Goal: Information Seeking & Learning: Find specific fact

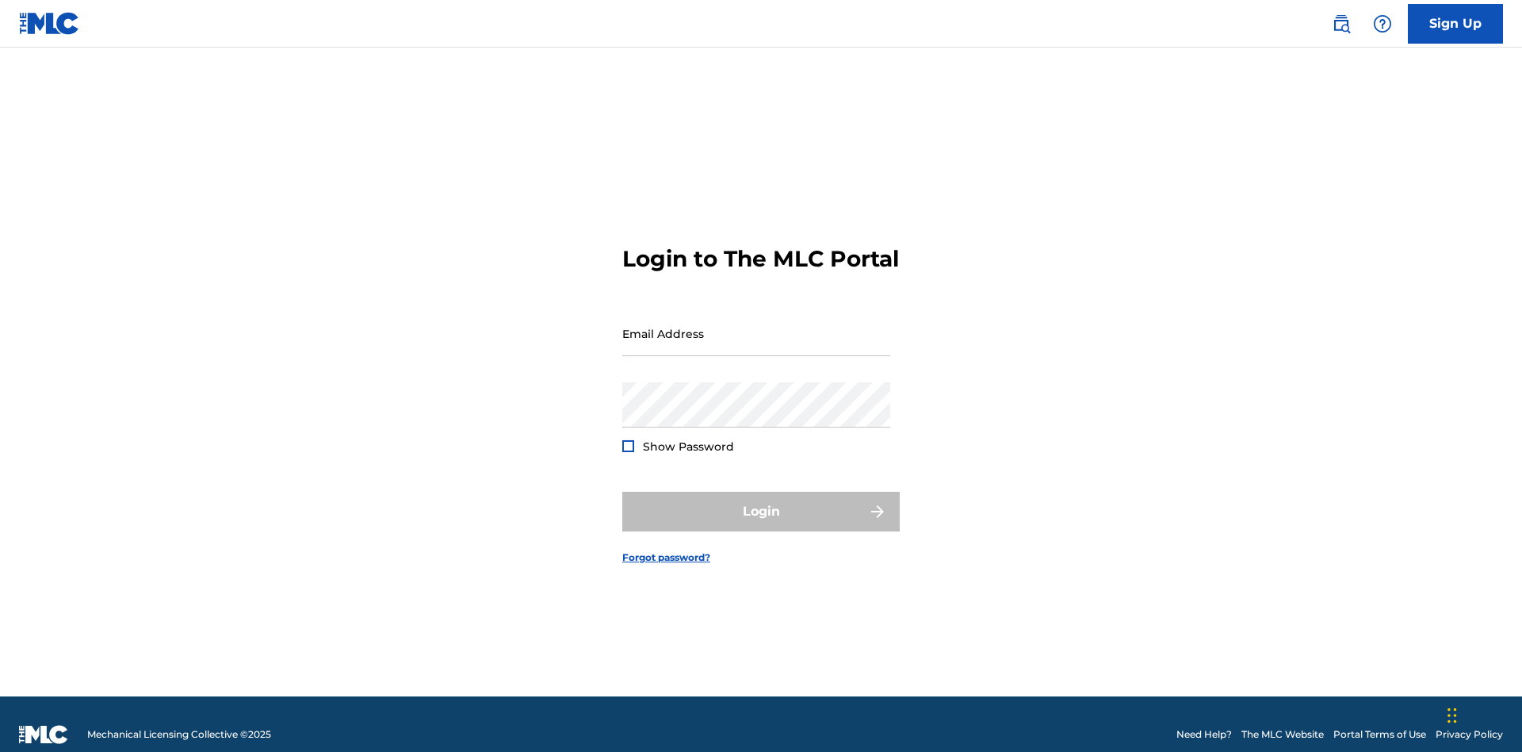
scroll to position [21, 0]
click at [756, 326] on input "Email Address" at bounding box center [756, 333] width 268 height 45
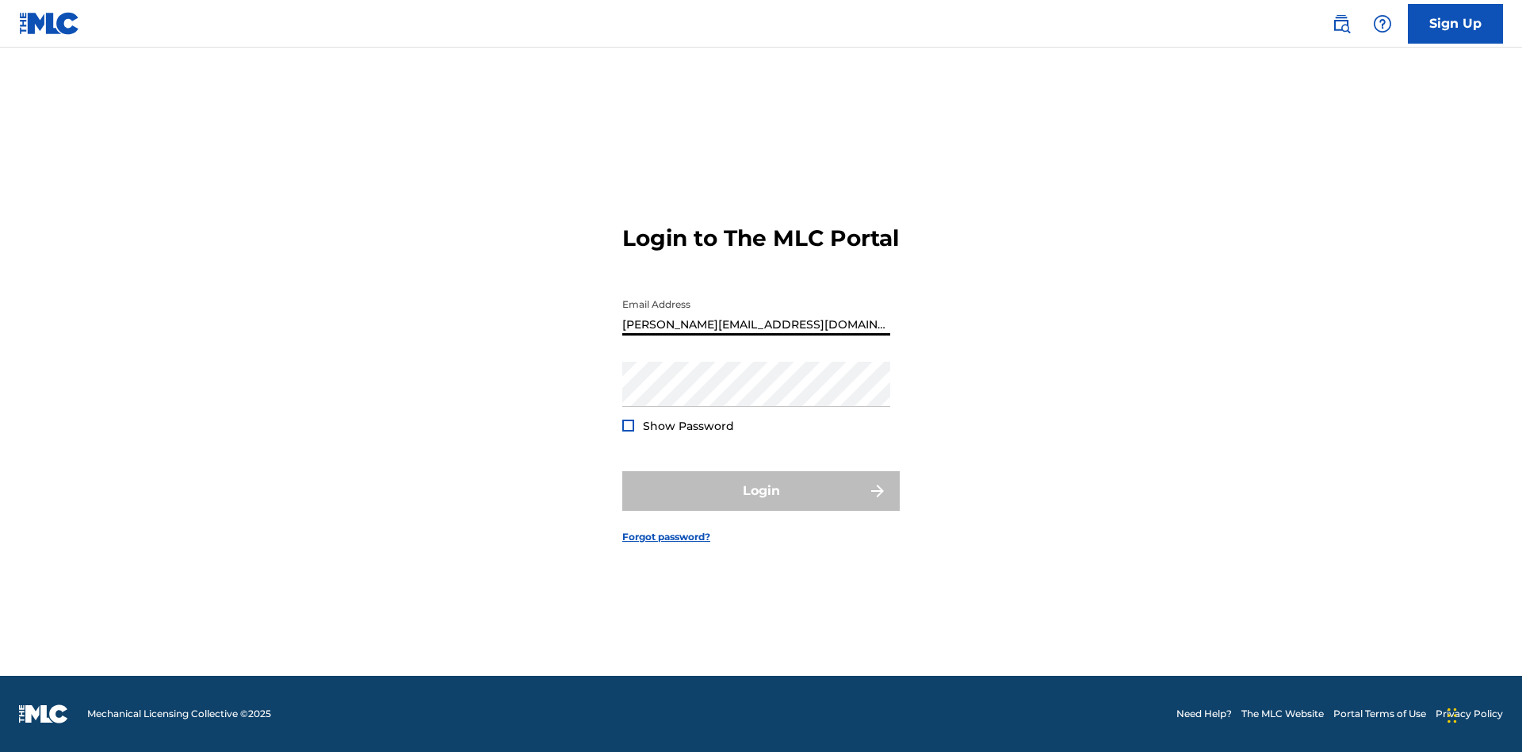
type input "[PERSON_NAME][EMAIL_ADDRESS][DOMAIN_NAME]"
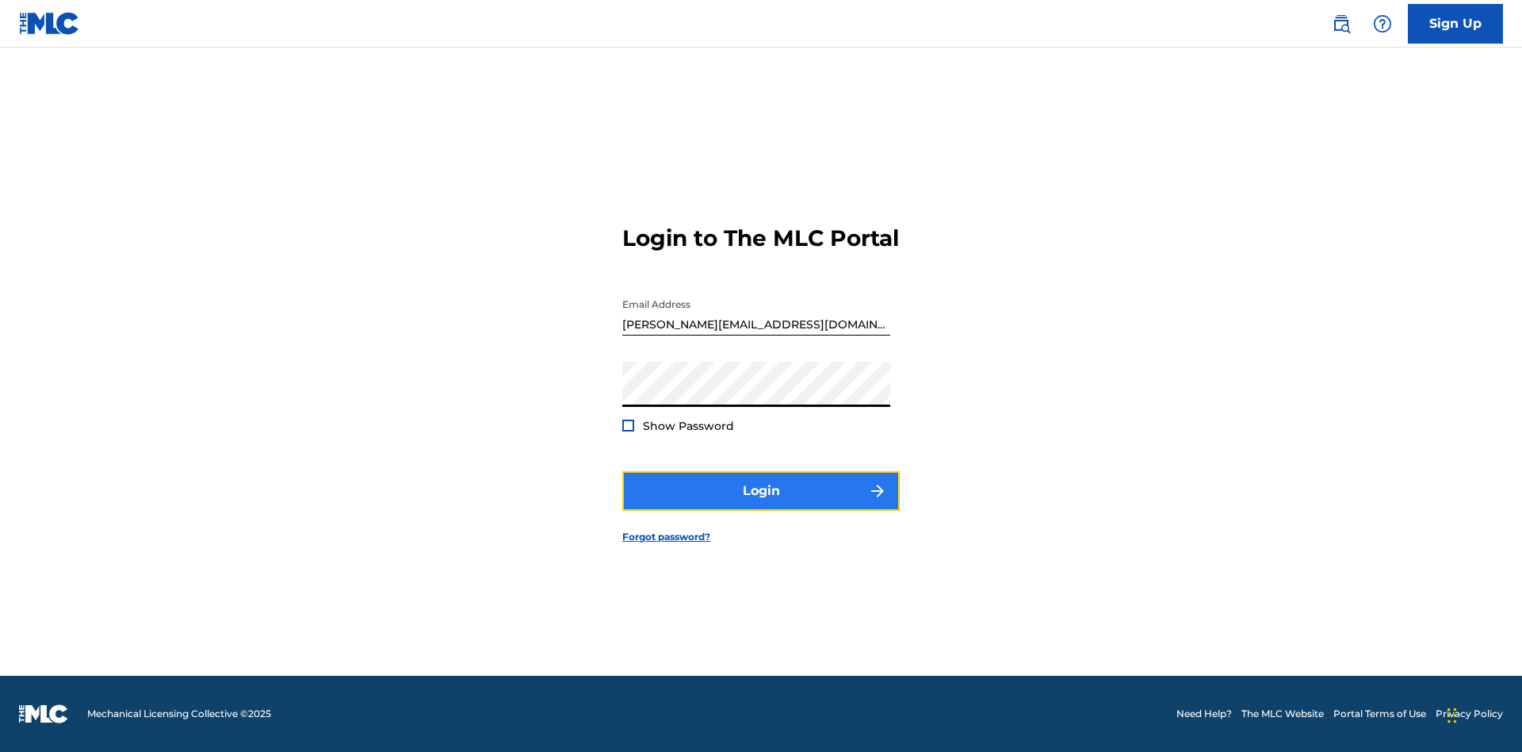
click at [761, 504] on button "Login" at bounding box center [760, 491] width 277 height 40
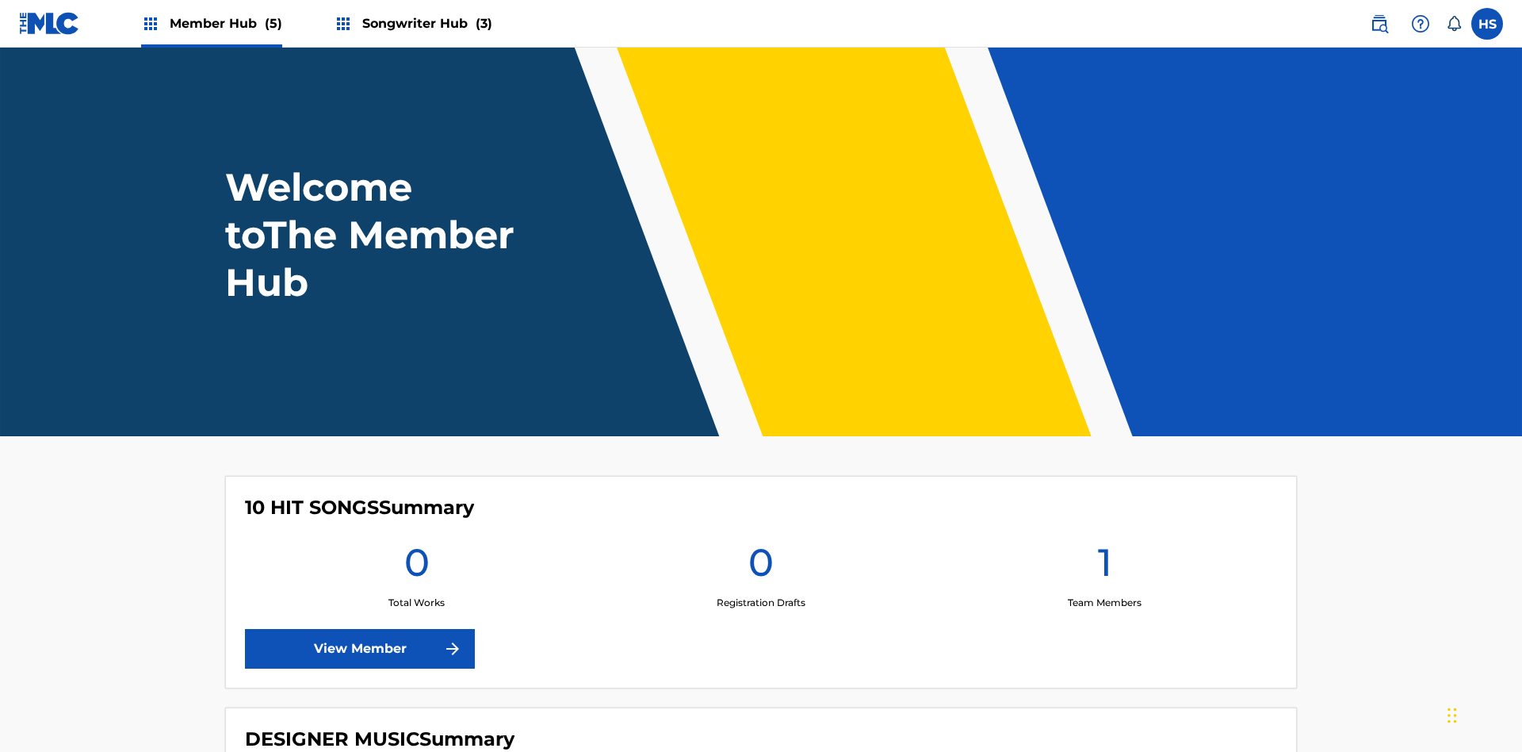
click at [425, 23] on span "Songwriter Hub (3)" at bounding box center [427, 23] width 130 height 18
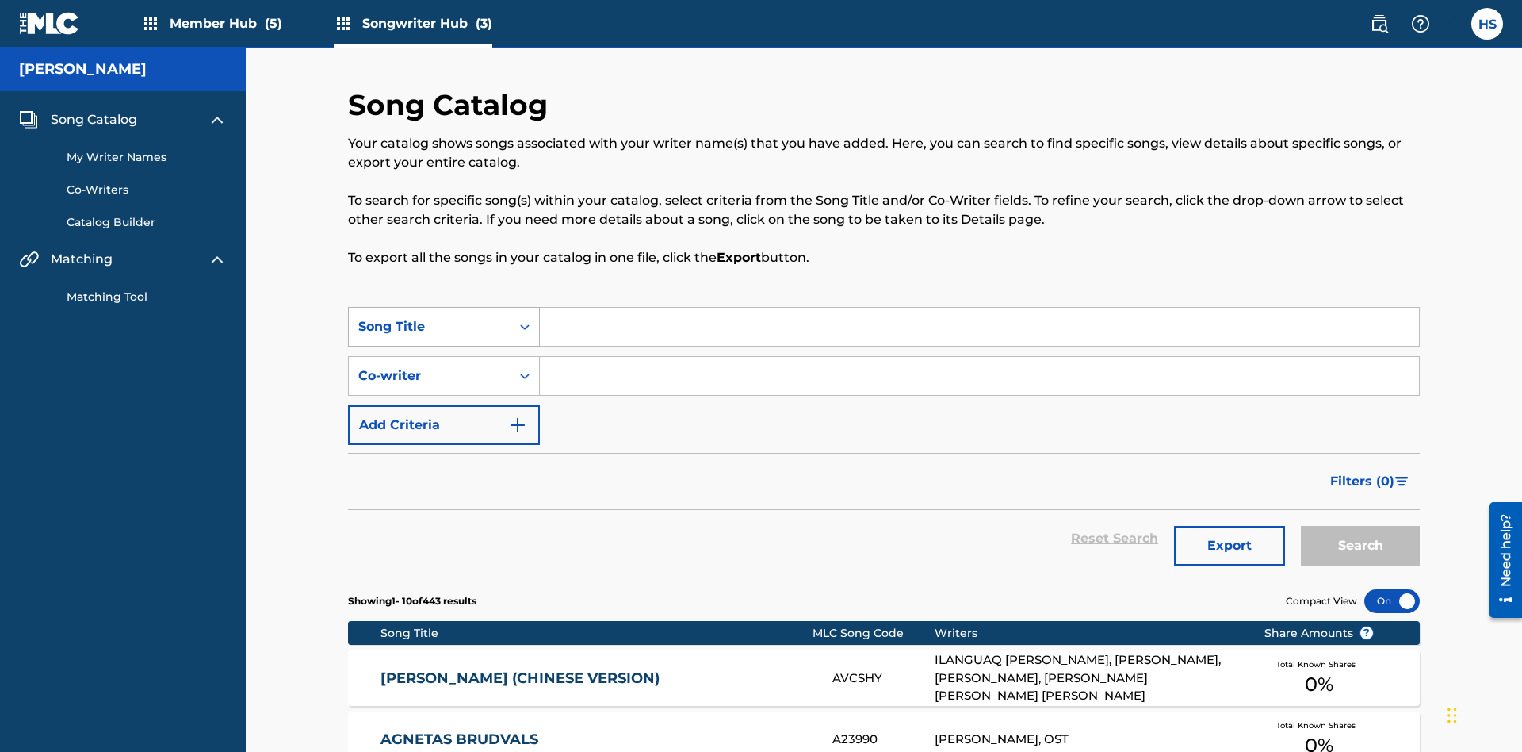
click at [430, 317] on div "Song Title" at bounding box center [429, 326] width 143 height 19
click at [444, 505] on div "Song Title" at bounding box center [444, 525] width 190 height 40
type input "MENEAME"
click at [1360, 526] on button "Search" at bounding box center [1360, 546] width 119 height 40
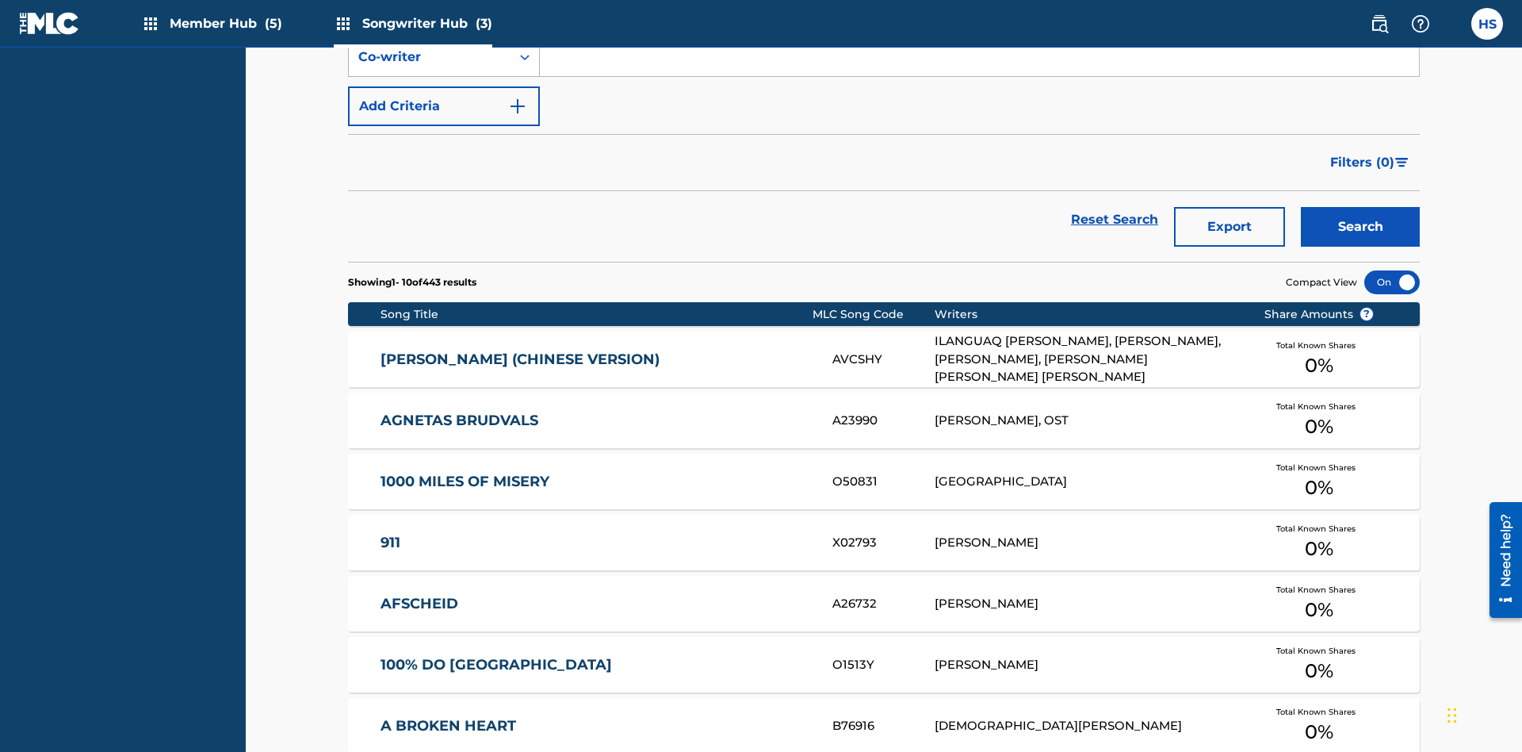
click at [979, 27] on input "MENEAME" at bounding box center [979, 8] width 879 height 38
click at [430, 67] on div "Co-writer" at bounding box center [429, 57] width 143 height 19
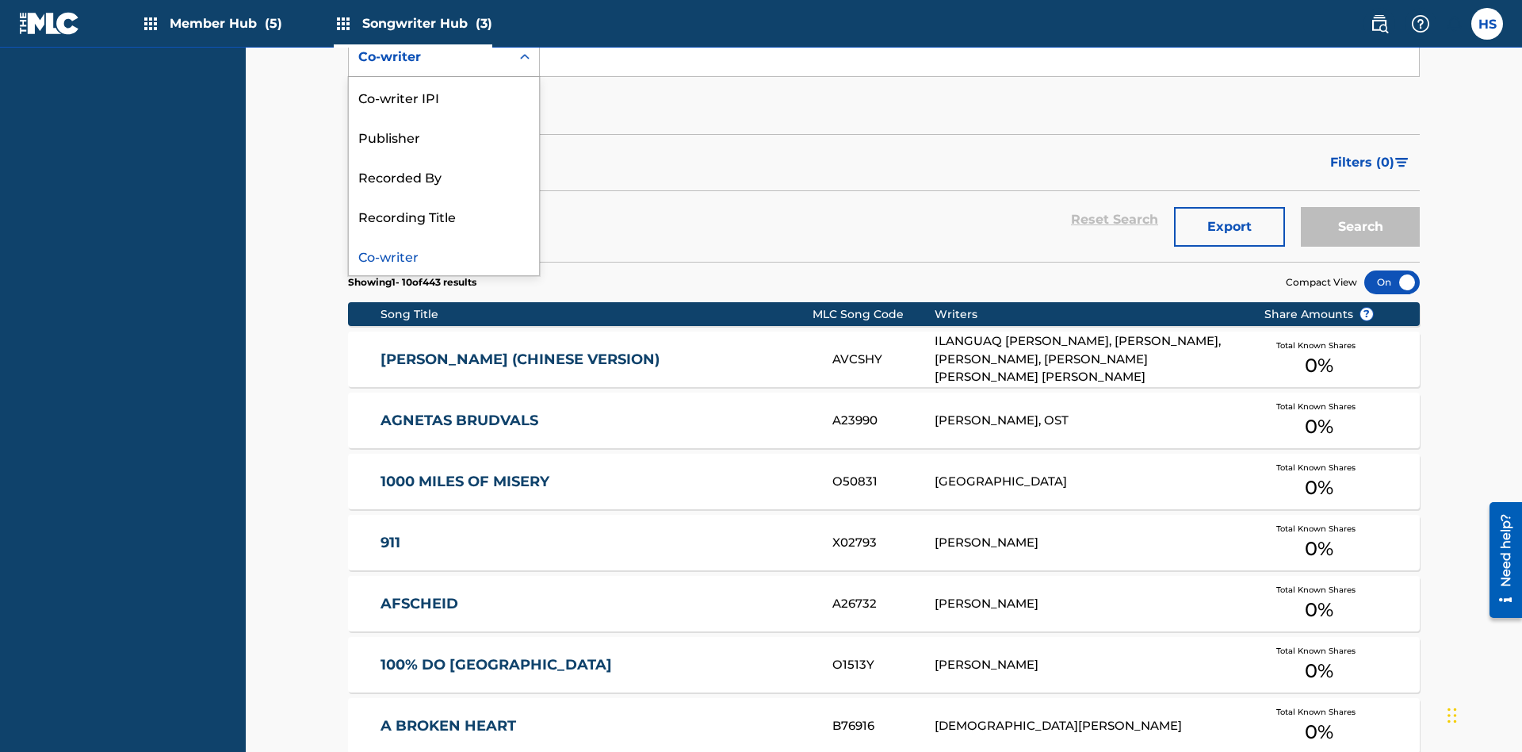
click at [444, 275] on div "Co-writer" at bounding box center [444, 255] width 190 height 40
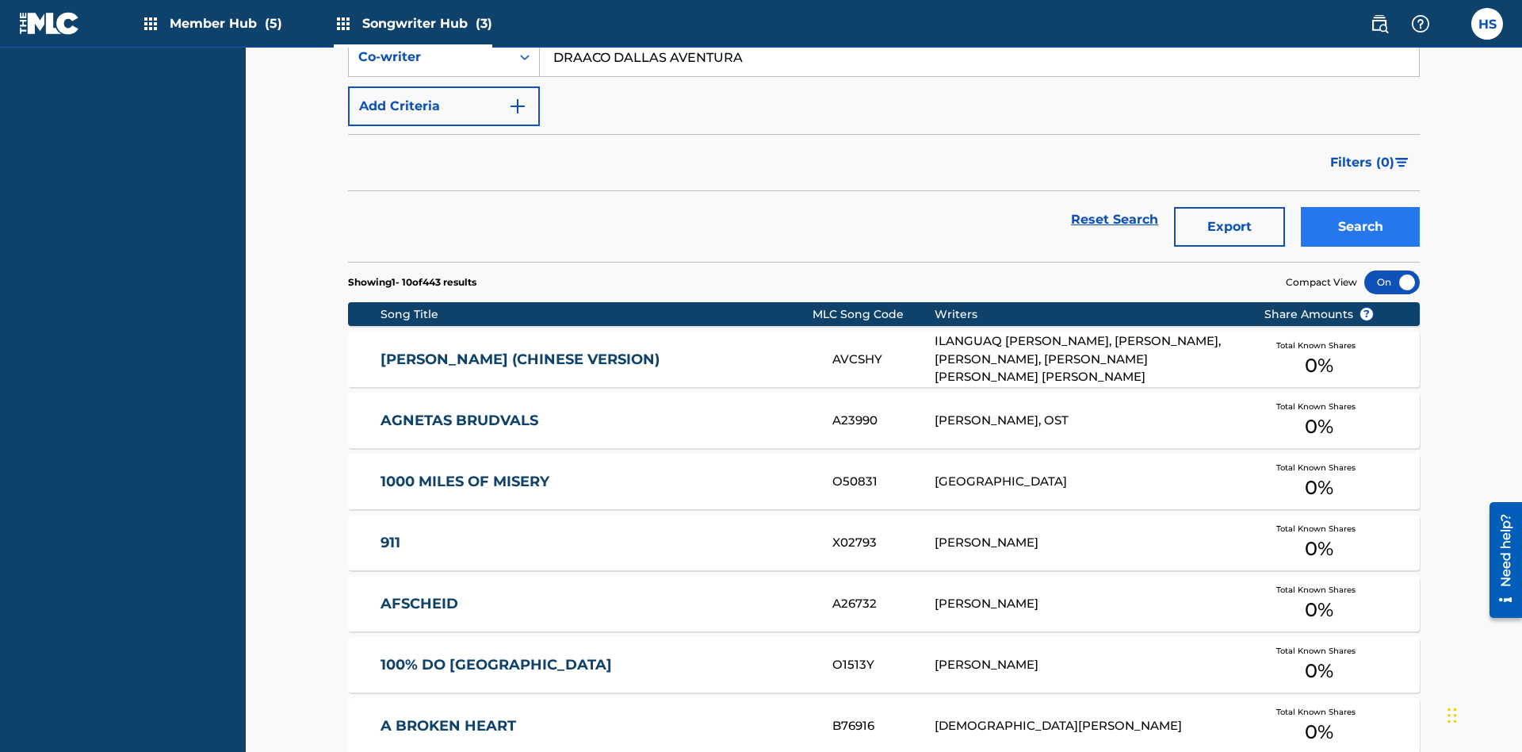
type input "DRAACO DALLAS AVENTURA"
click at [1360, 207] on button "Search" at bounding box center [1360, 227] width 119 height 40
click at [979, 76] on input "DRAACO DALLAS AVENTURA" at bounding box center [979, 57] width 879 height 38
click at [430, 17] on div "Song Title" at bounding box center [429, 7] width 143 height 19
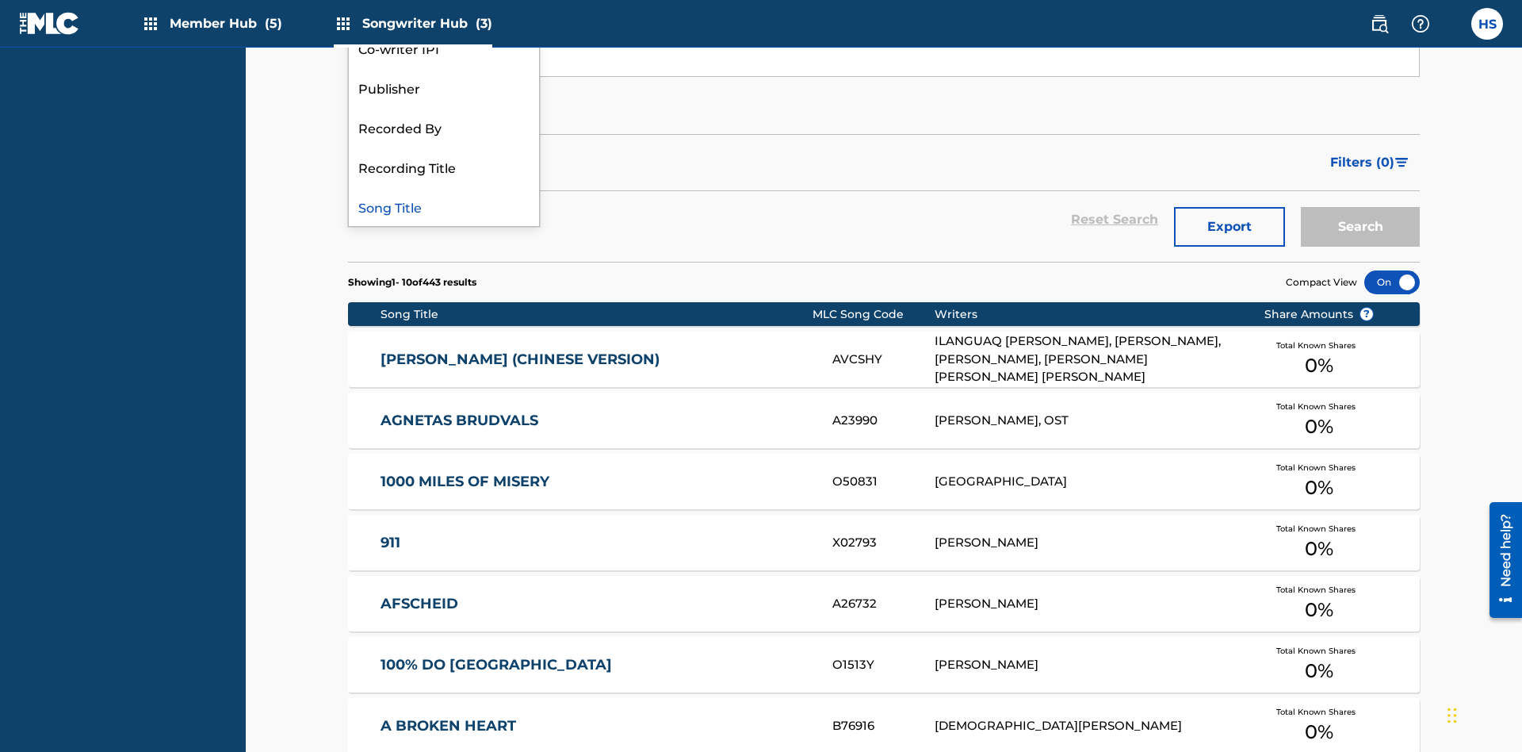
click at [444, 67] on div "Co-writer IPI" at bounding box center [444, 48] width 190 height 40
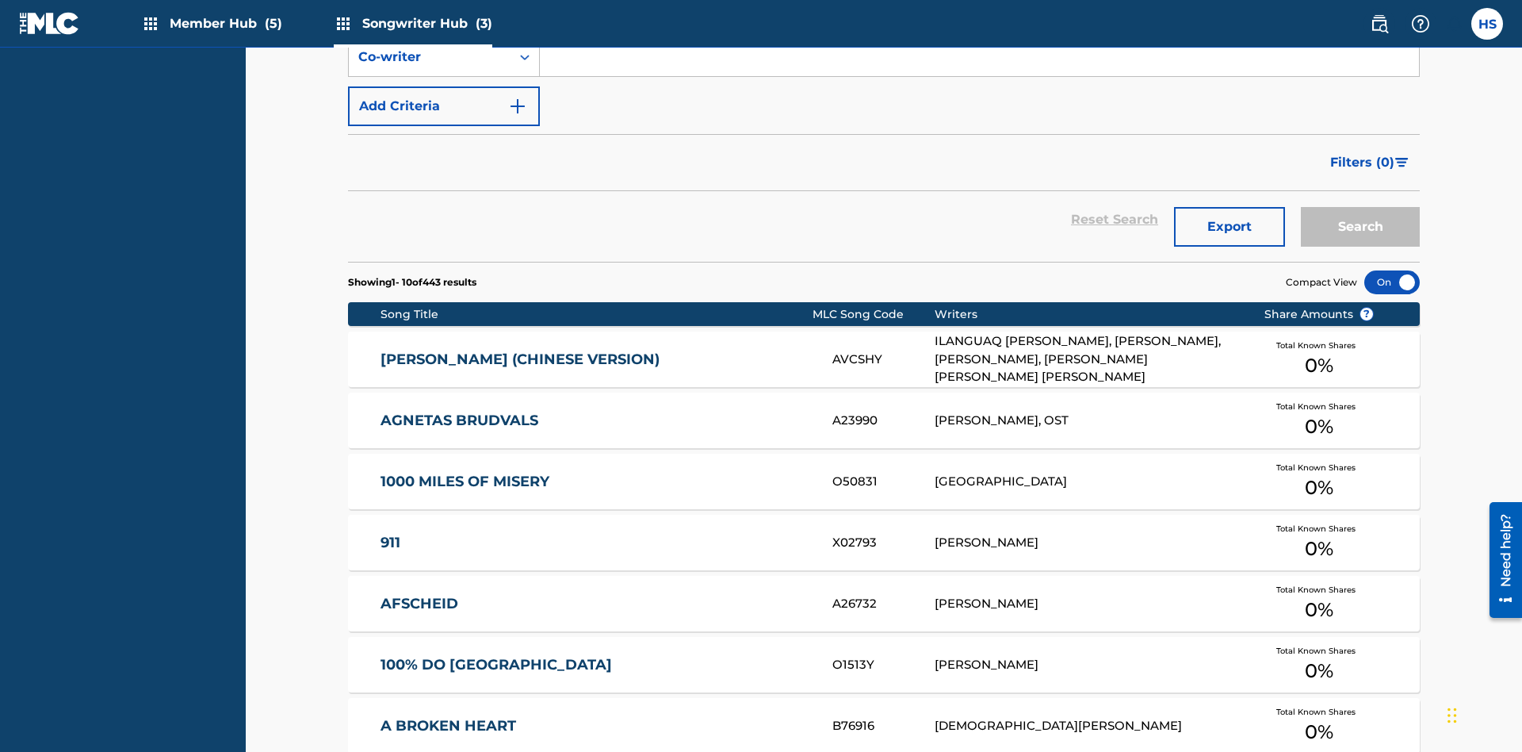
click at [979, 27] on input "Search Form" at bounding box center [979, 8] width 879 height 38
type input "00766422818"
click at [1360, 207] on button "Search" at bounding box center [1360, 227] width 119 height 40
click at [430, 17] on div "Co-writer IPI" at bounding box center [429, 7] width 143 height 19
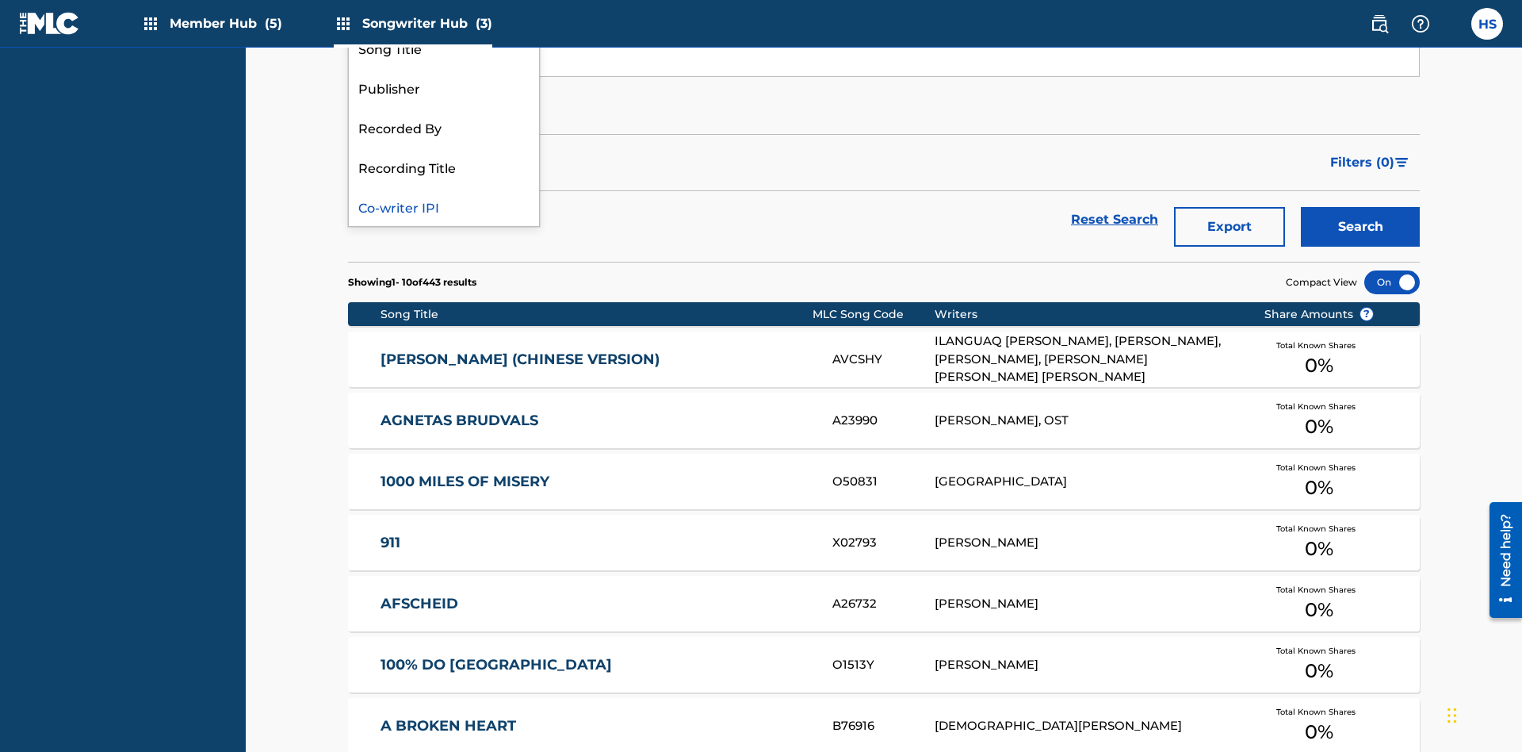
click at [444, 147] on div "Recorded By" at bounding box center [444, 127] width 190 height 40
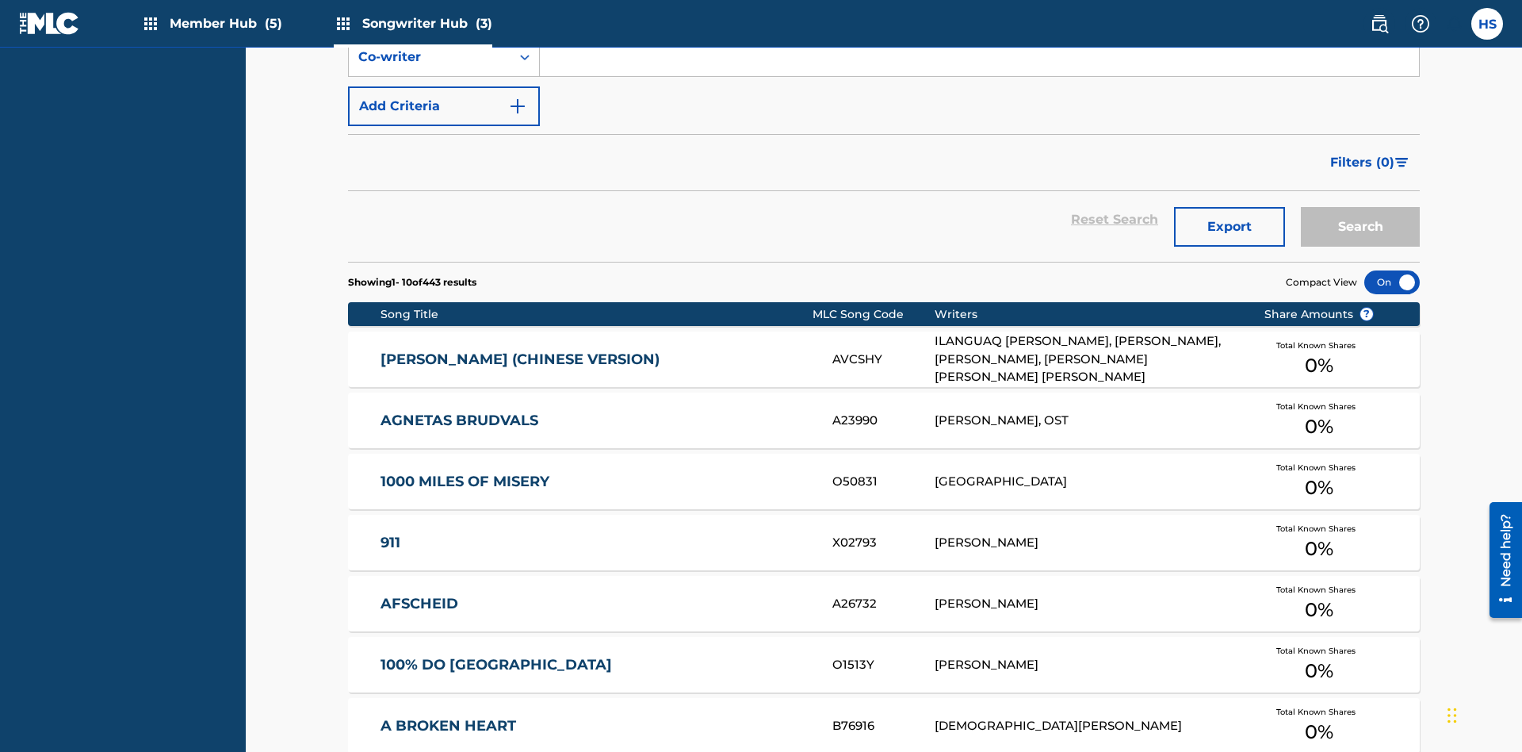
click at [979, 27] on input "Search Form" at bounding box center [979, 8] width 879 height 38
type input "DRAACO AVENTURA"
click at [1360, 207] on button "Search" at bounding box center [1360, 227] width 119 height 40
click at [430, 17] on div "Recorded By" at bounding box center [429, 7] width 143 height 19
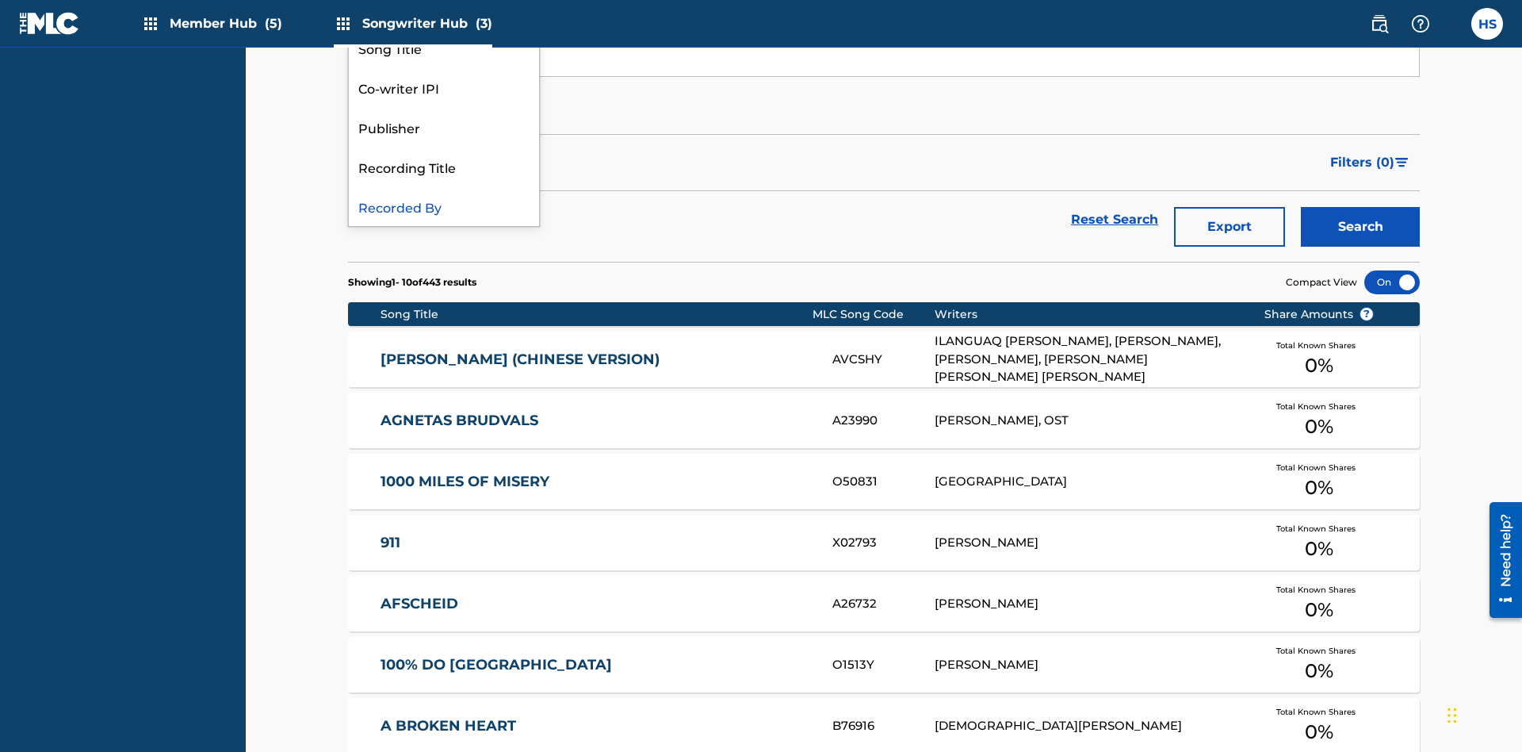
click at [444, 147] on div "Publisher" at bounding box center [444, 127] width 190 height 40
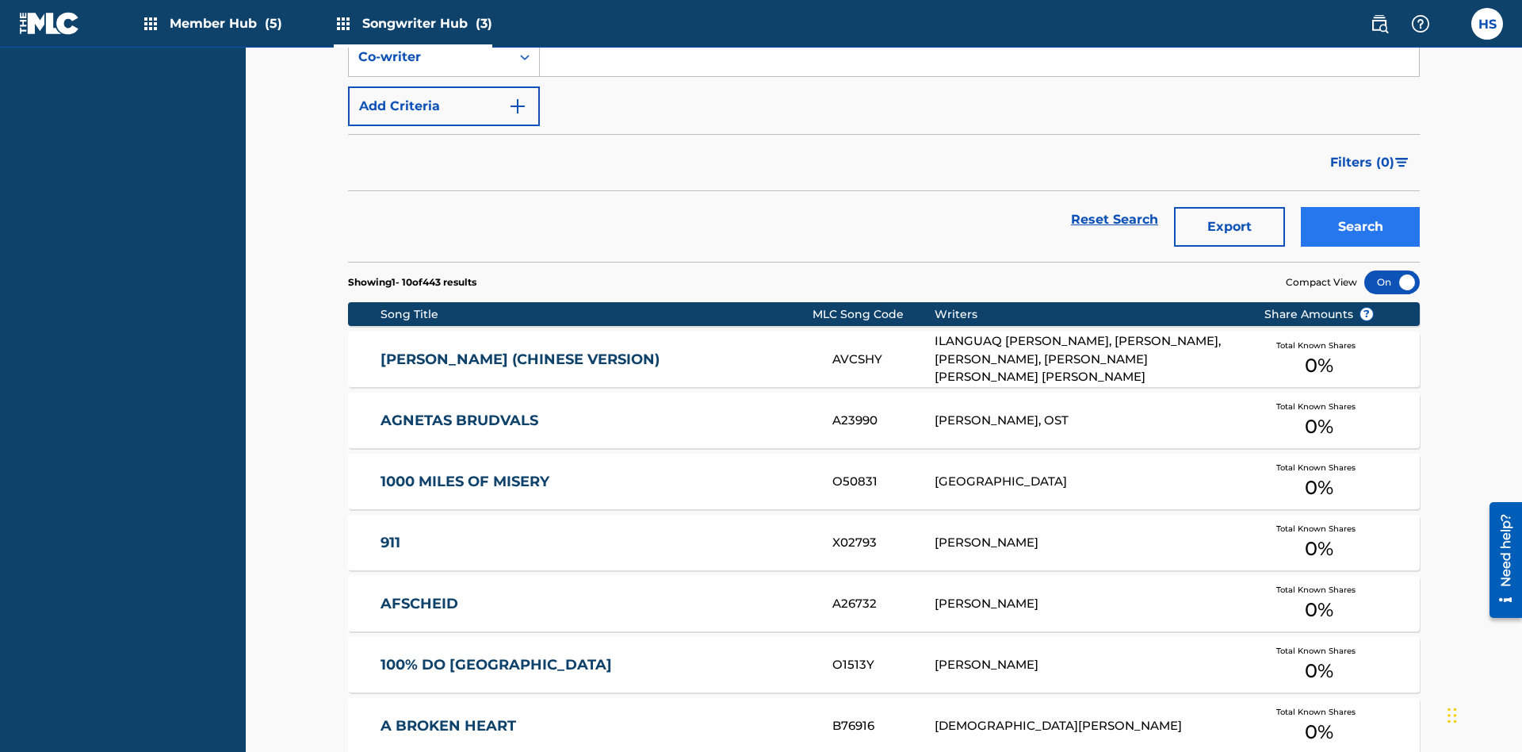
type input "DRAACO AVENTURA PUB DESIGNEE"
click at [1360, 207] on button "Search" at bounding box center [1360, 227] width 119 height 40
click at [430, 17] on div "Publisher" at bounding box center [429, 7] width 143 height 19
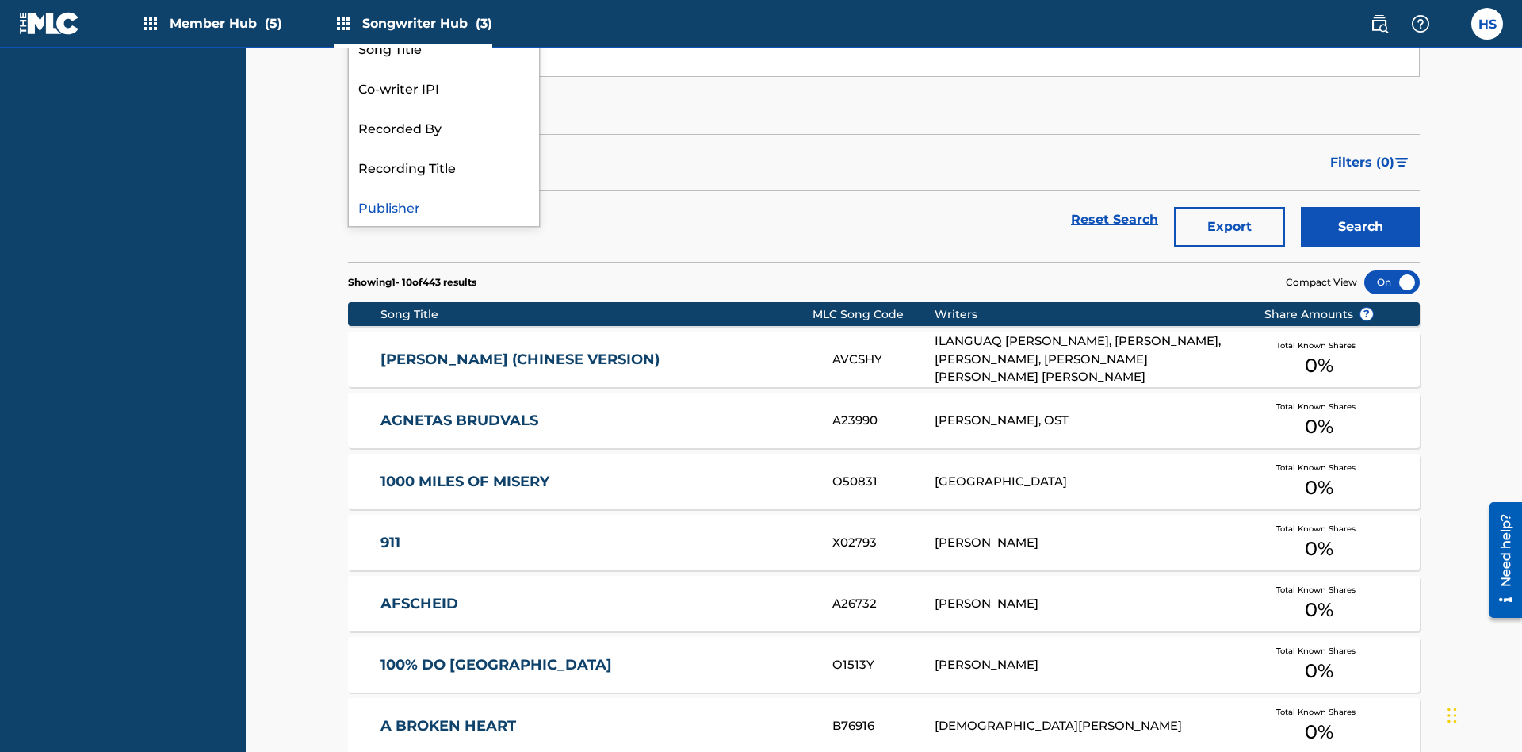
click at [444, 186] on div "Recording Title" at bounding box center [444, 167] width 190 height 40
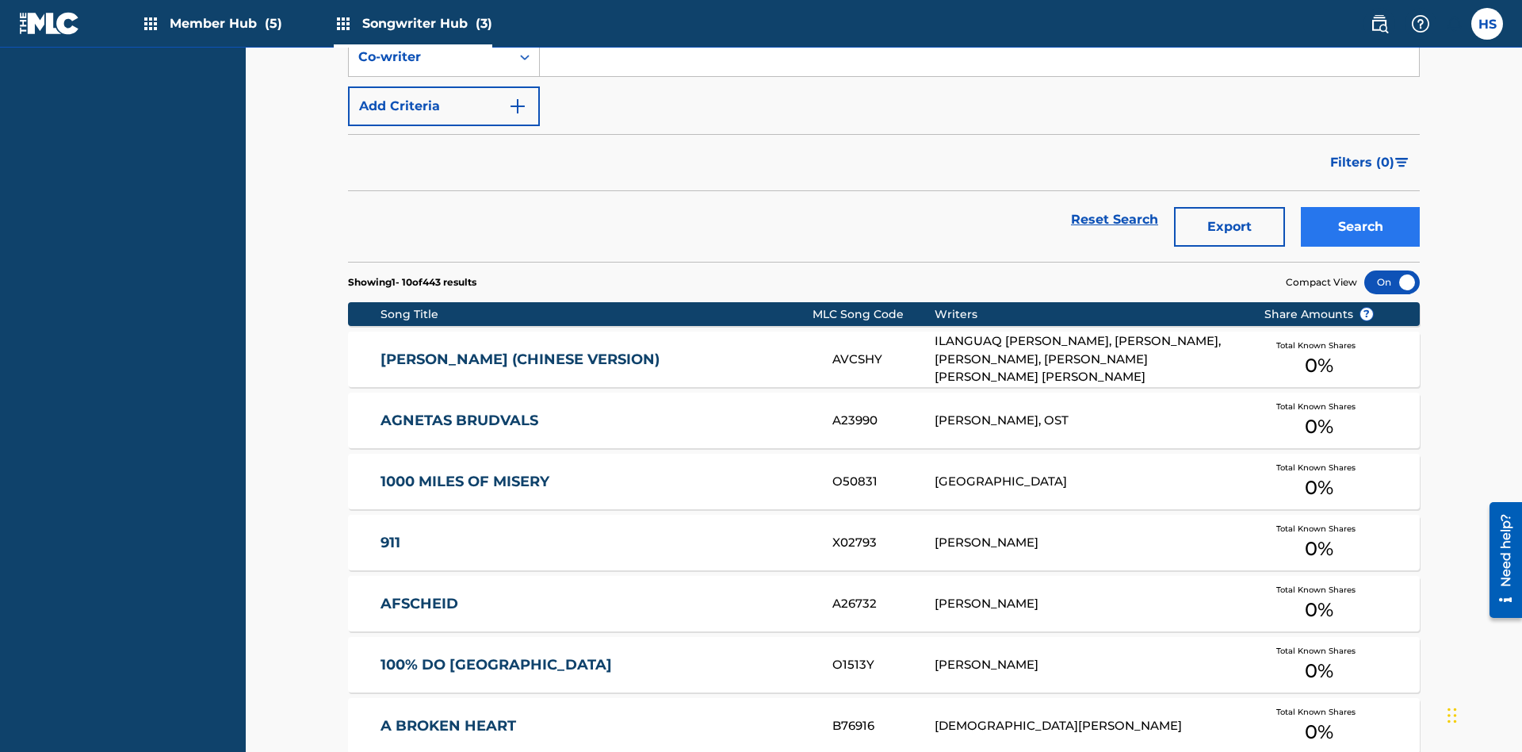
type input "MENEAME"
click at [1360, 207] on button "Search" at bounding box center [1360, 227] width 119 height 40
